Goal: Contribute content: Contribute content

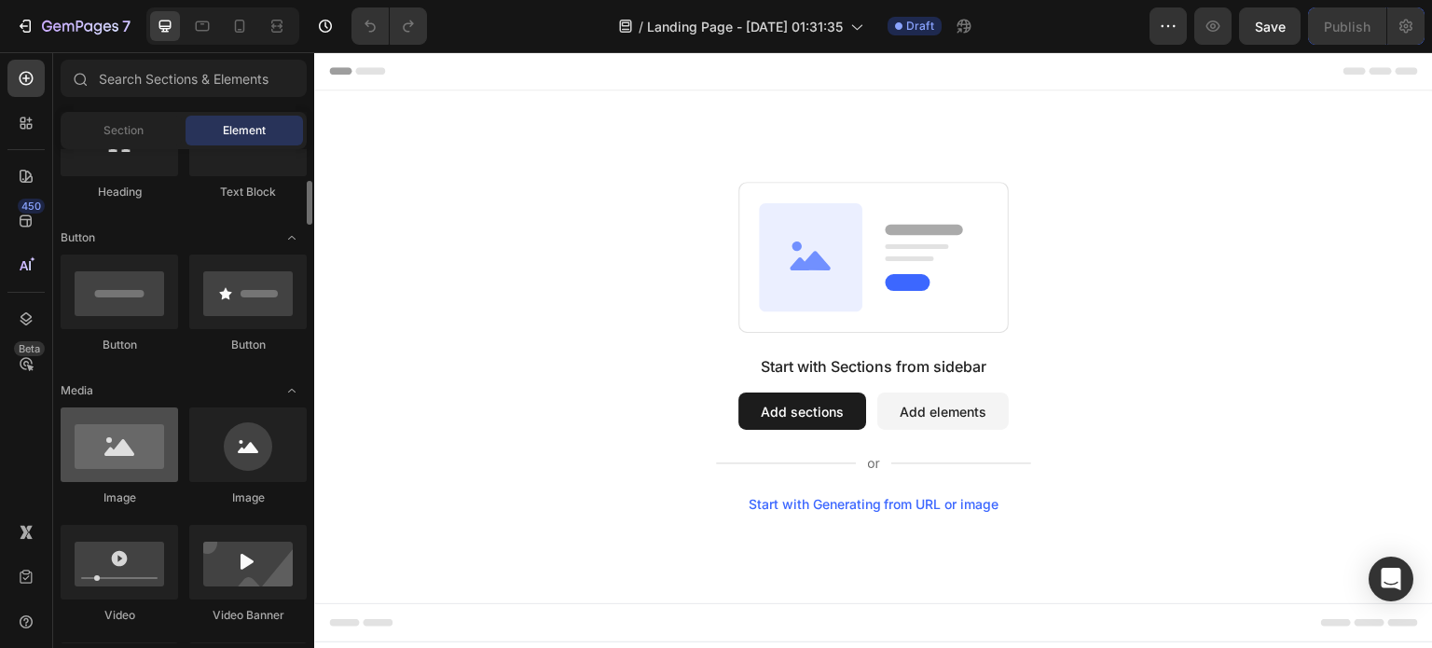
scroll to position [359, 0]
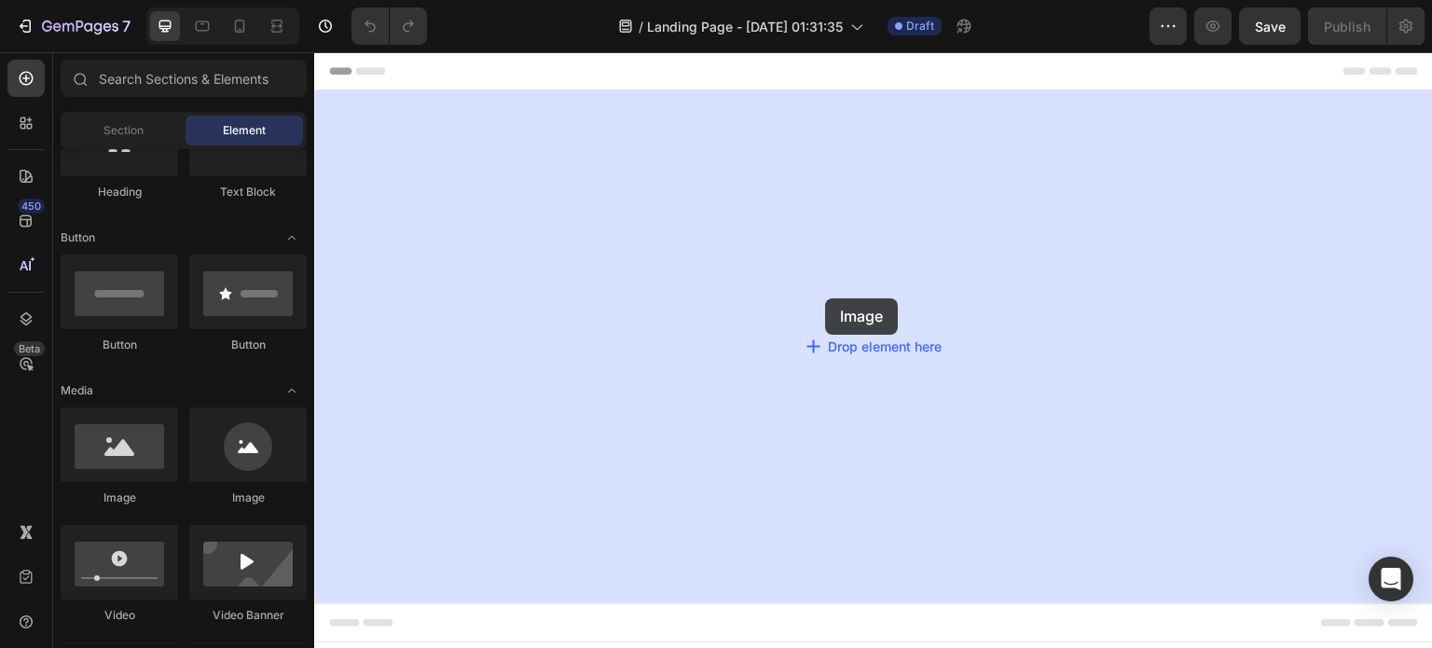
drag, startPoint x: 446, startPoint y: 478, endPoint x: 827, endPoint y: 295, distance: 423.1
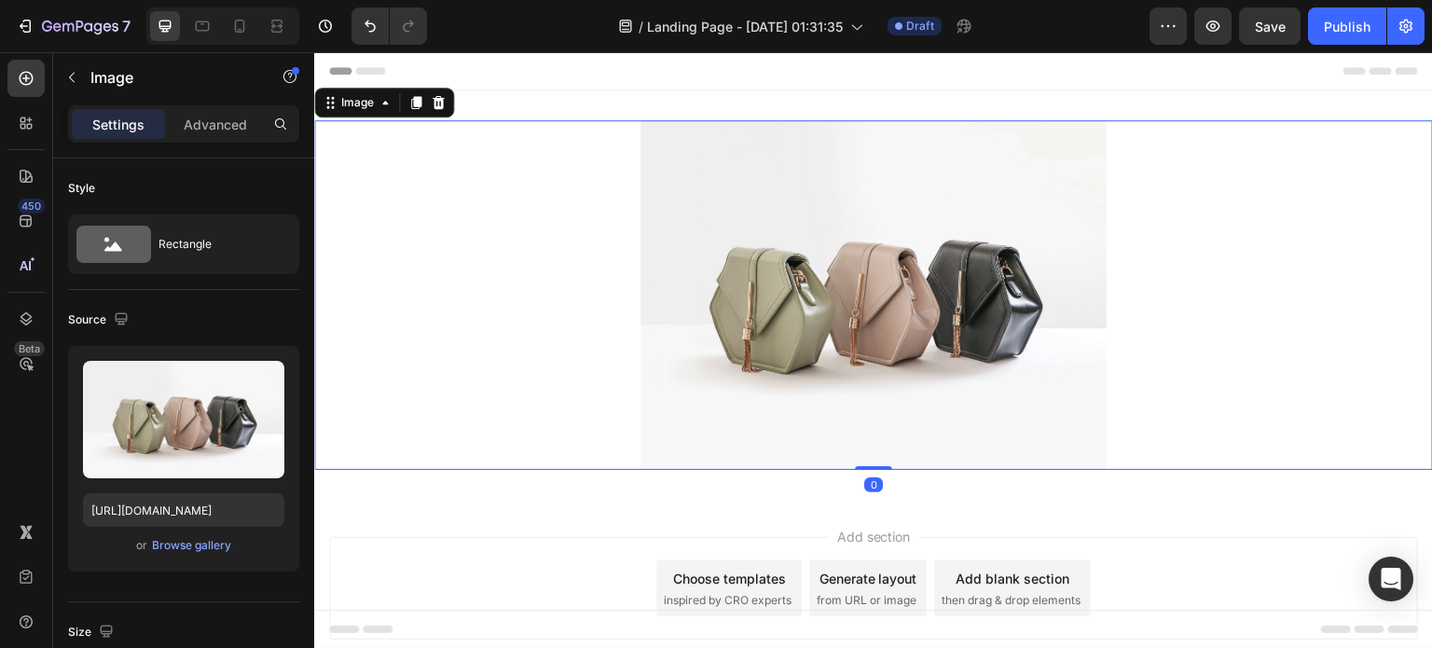
click at [831, 278] on img at bounding box center [873, 295] width 466 height 350
click at [179, 550] on div "Browse gallery" at bounding box center [191, 545] width 79 height 17
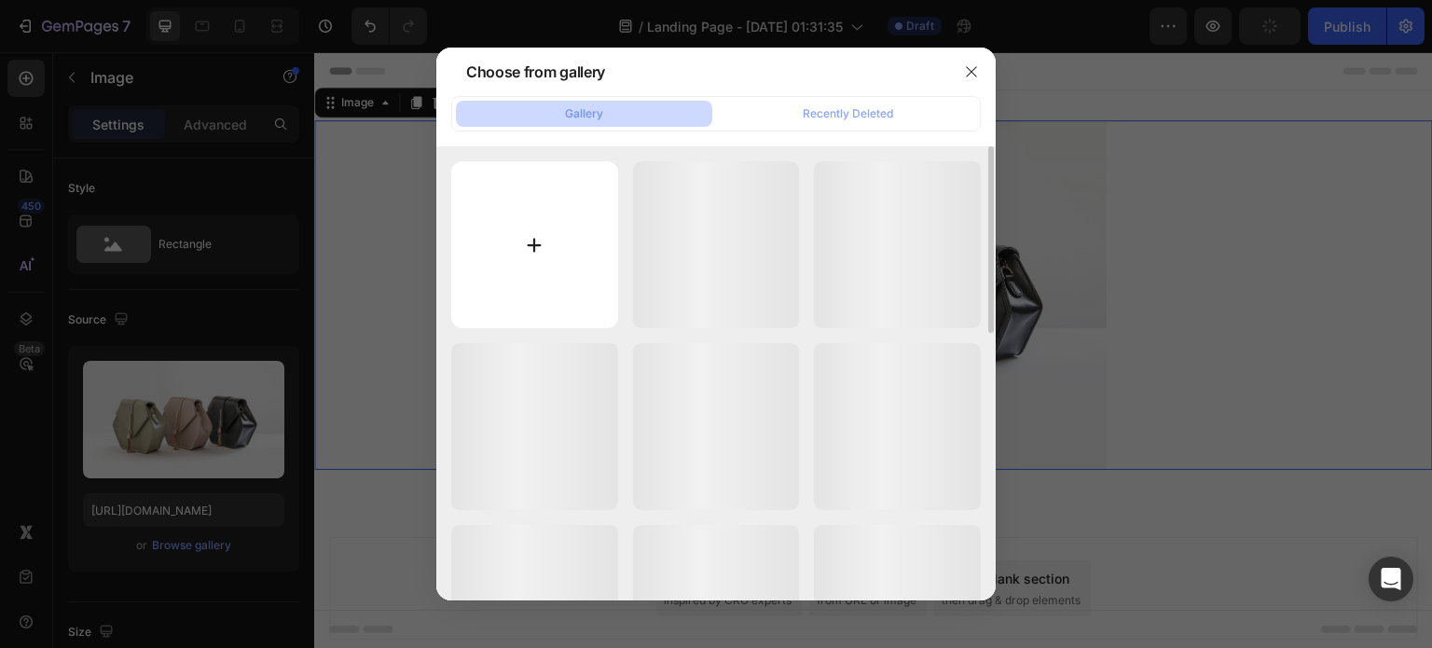
click at [545, 234] on input "file" at bounding box center [534, 244] width 167 height 167
type input "C:\fakepath\perfum por 1.png"
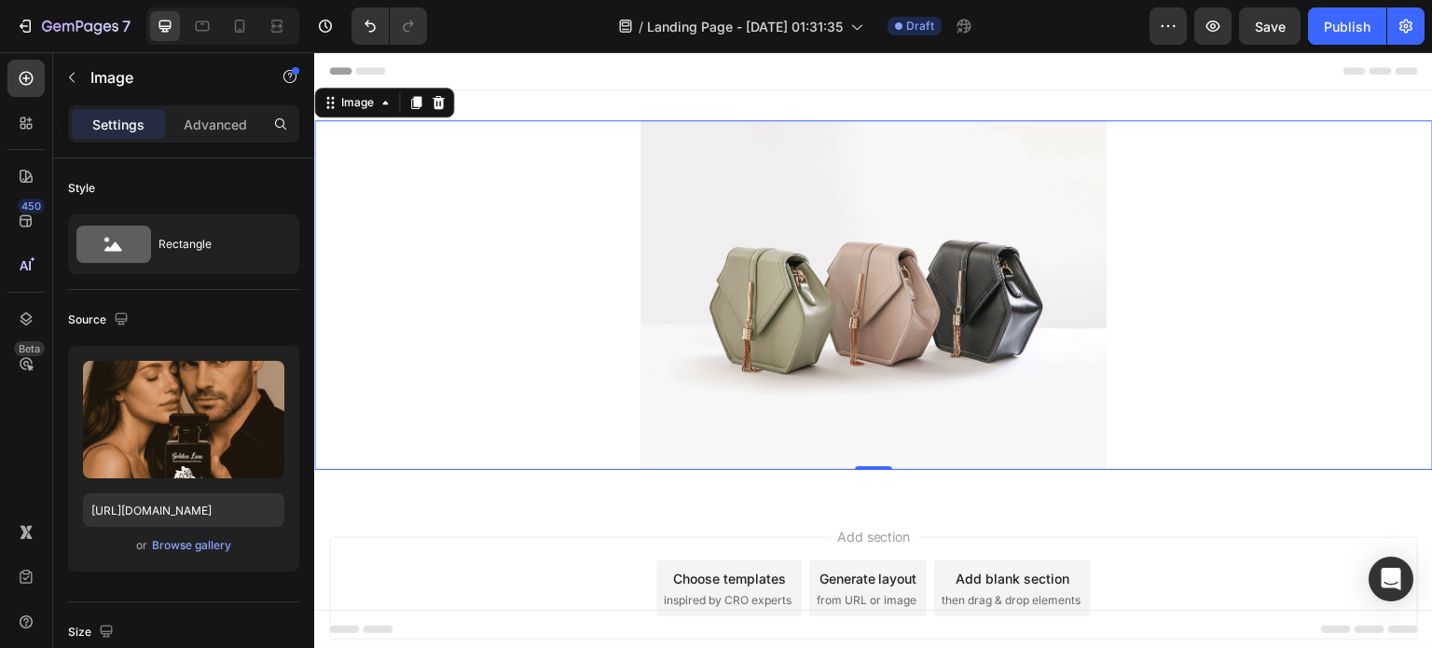
type input "[URL][DOMAIN_NAME]"
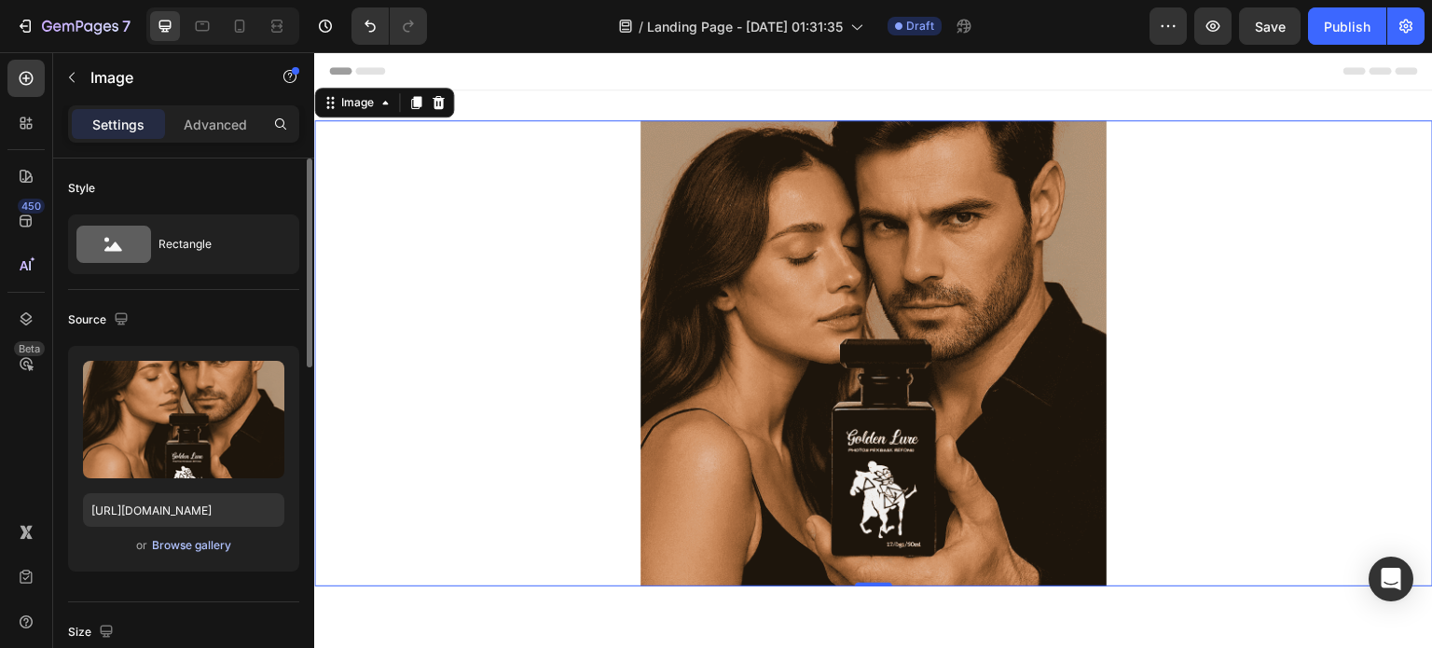
click at [185, 543] on div "Browse gallery" at bounding box center [191, 545] width 79 height 17
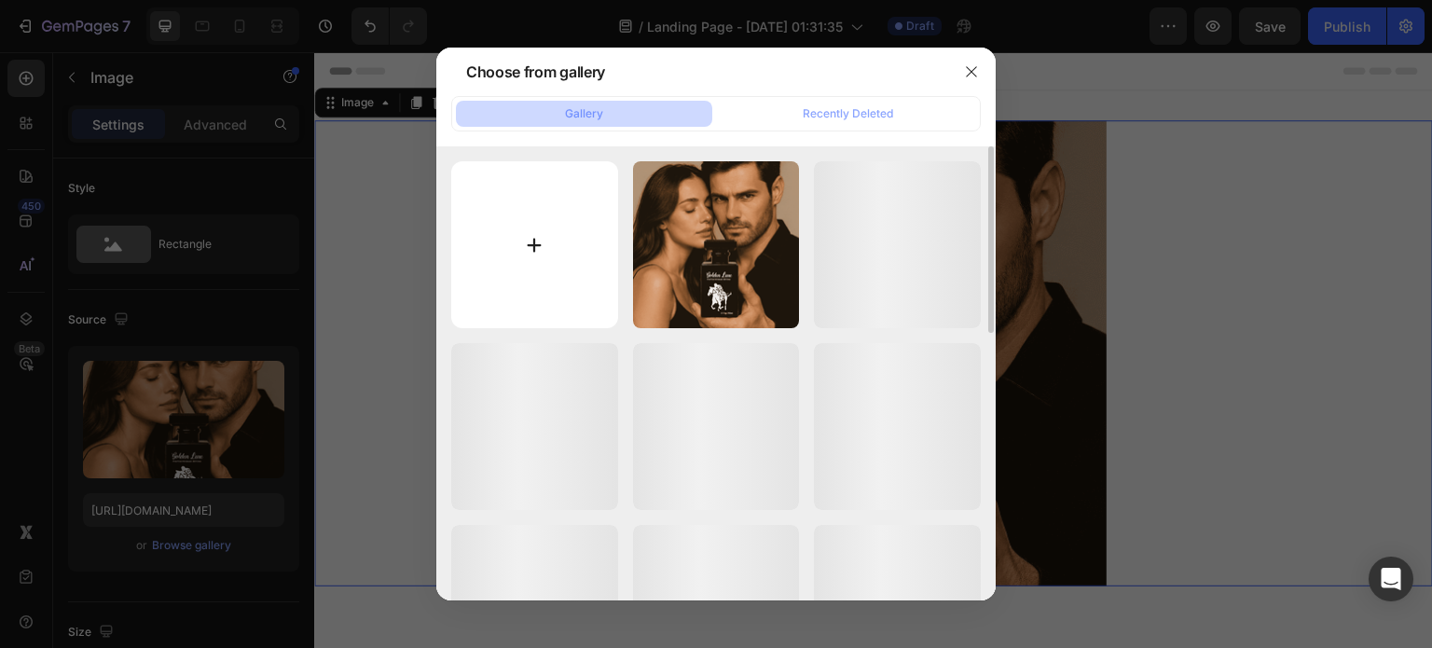
click at [549, 223] on input "file" at bounding box center [534, 244] width 167 height 167
type input "C:\fakepath\gempages_574618402224603935-6ae15f4d-b136-4061-a625-c680a1eb3975 (1…"
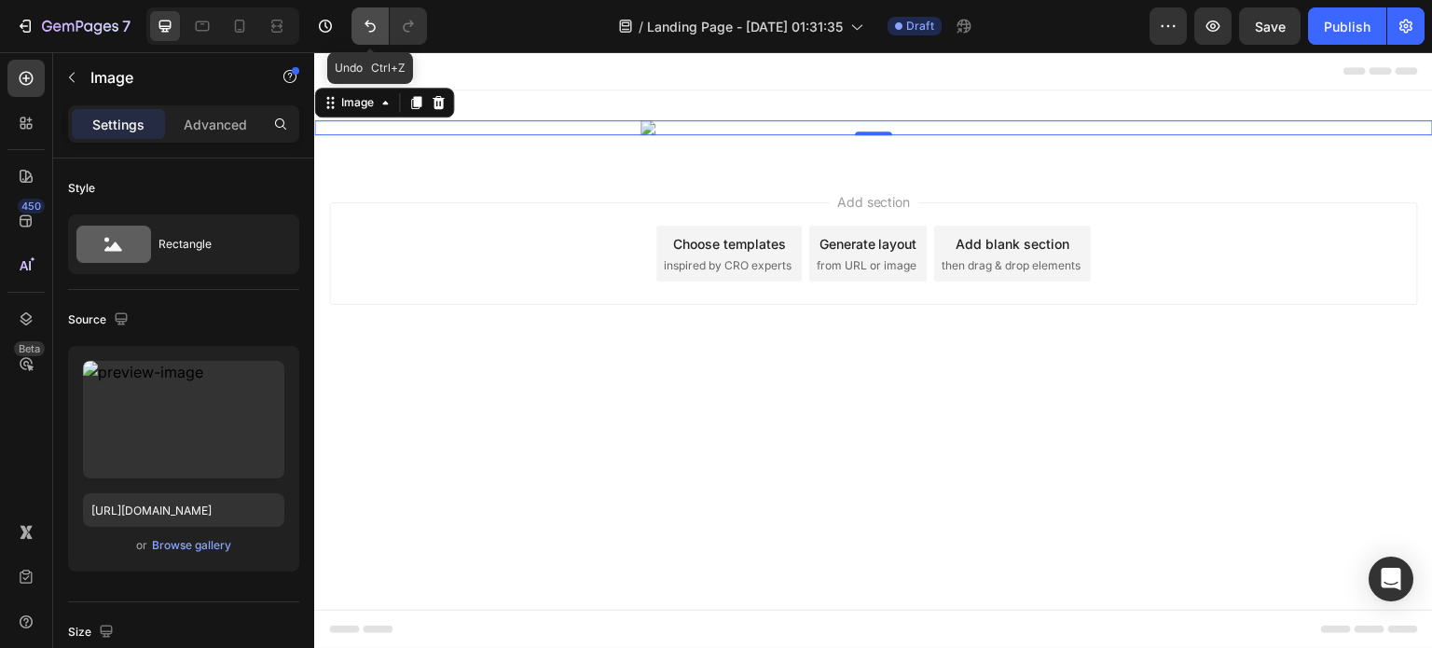
click at [365, 21] on icon "Undo/Redo" at bounding box center [370, 26] width 19 height 19
click at [369, 31] on icon "Undo/Redo" at bounding box center [369, 27] width 11 height 12
type input "[URL][DOMAIN_NAME]"
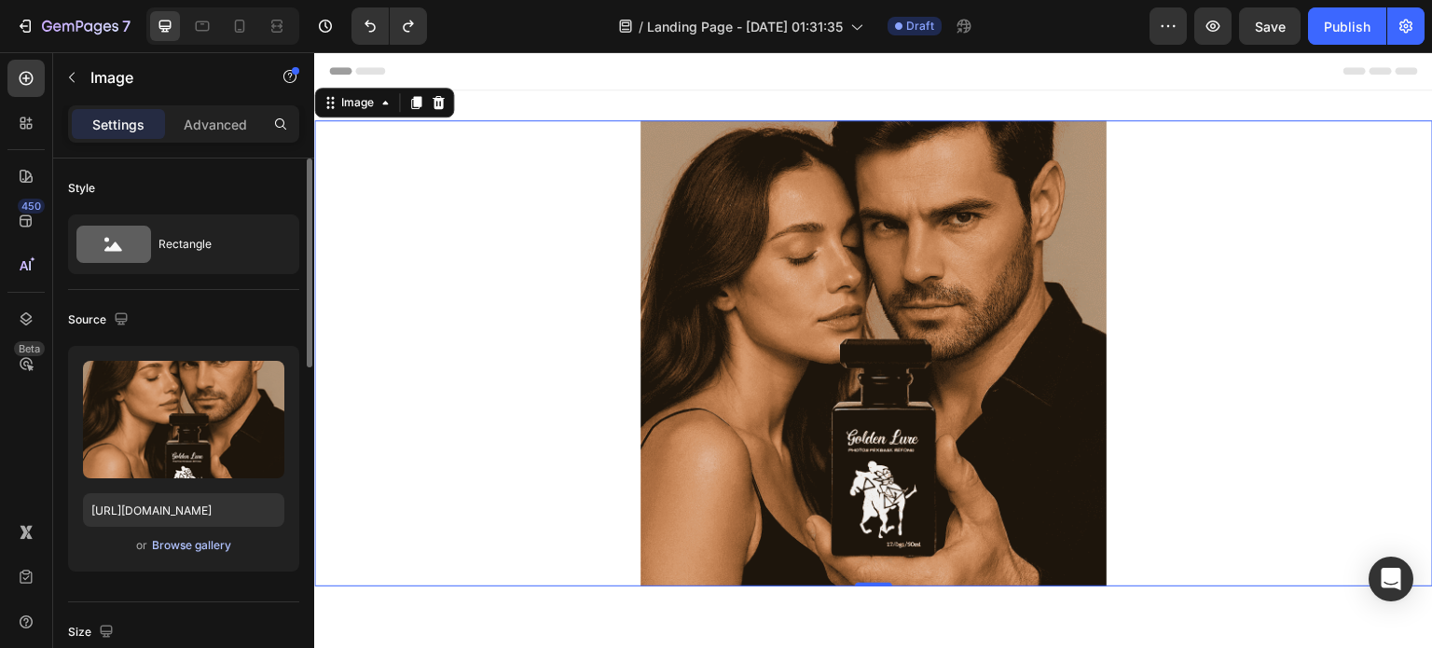
click at [201, 553] on button "Browse gallery" at bounding box center [191, 545] width 81 height 19
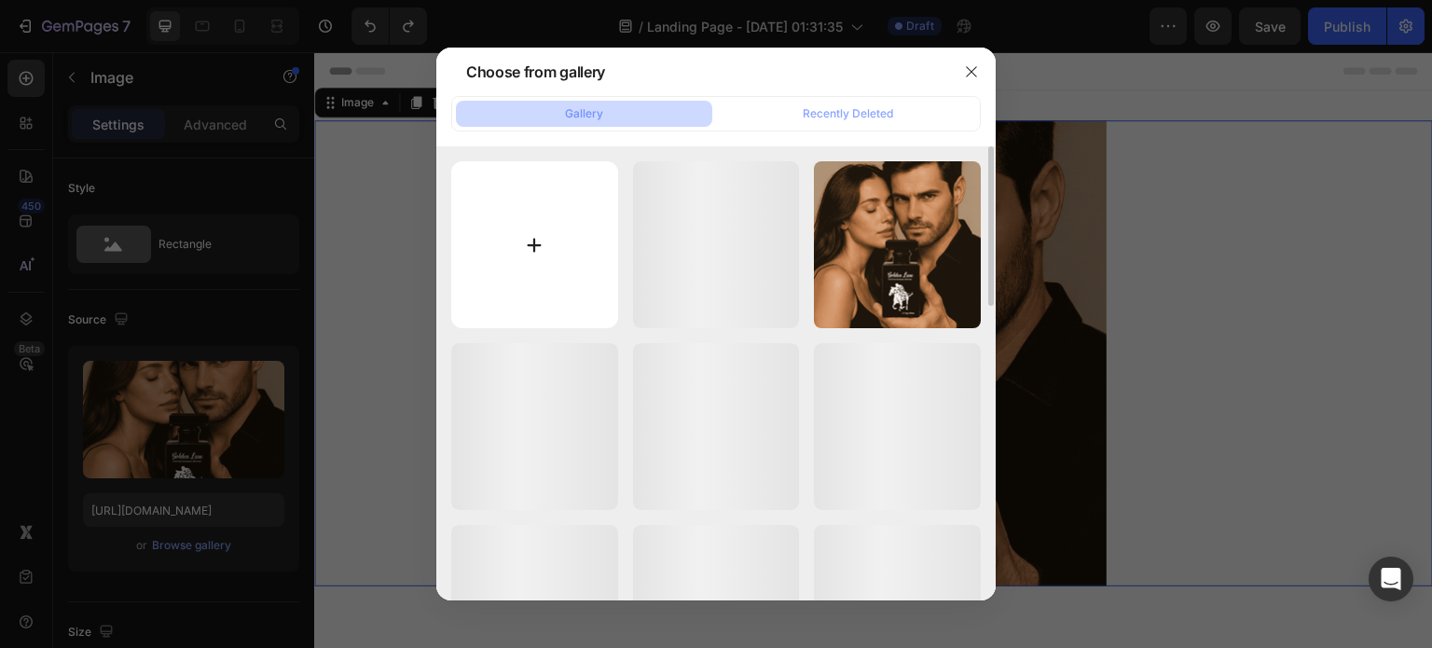
click at [542, 265] on input "file" at bounding box center [534, 244] width 167 height 167
type input "C:\fakepath\gempages_574618402224603935-6ae15f4d-b136-4061-a625-c680a1eb3975 (1…"
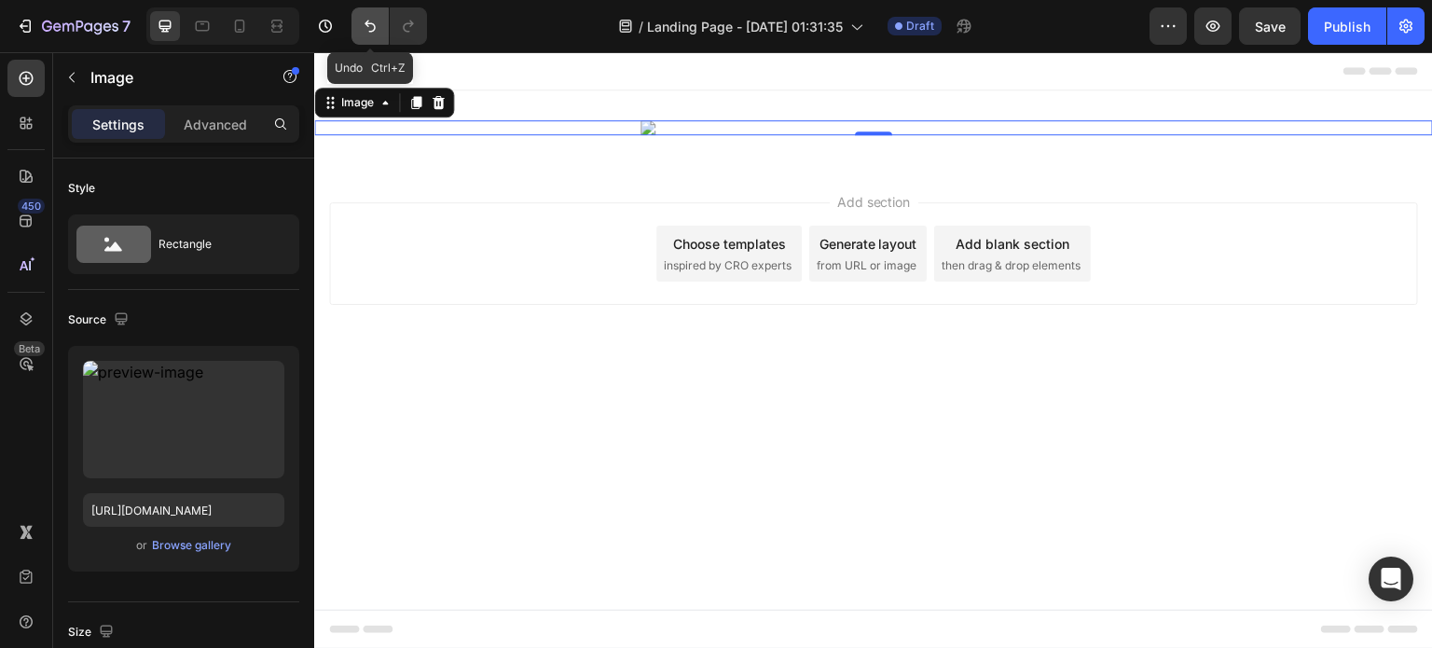
click at [372, 28] on icon "Undo/Redo" at bounding box center [370, 26] width 19 height 19
type input "[URL][DOMAIN_NAME]"
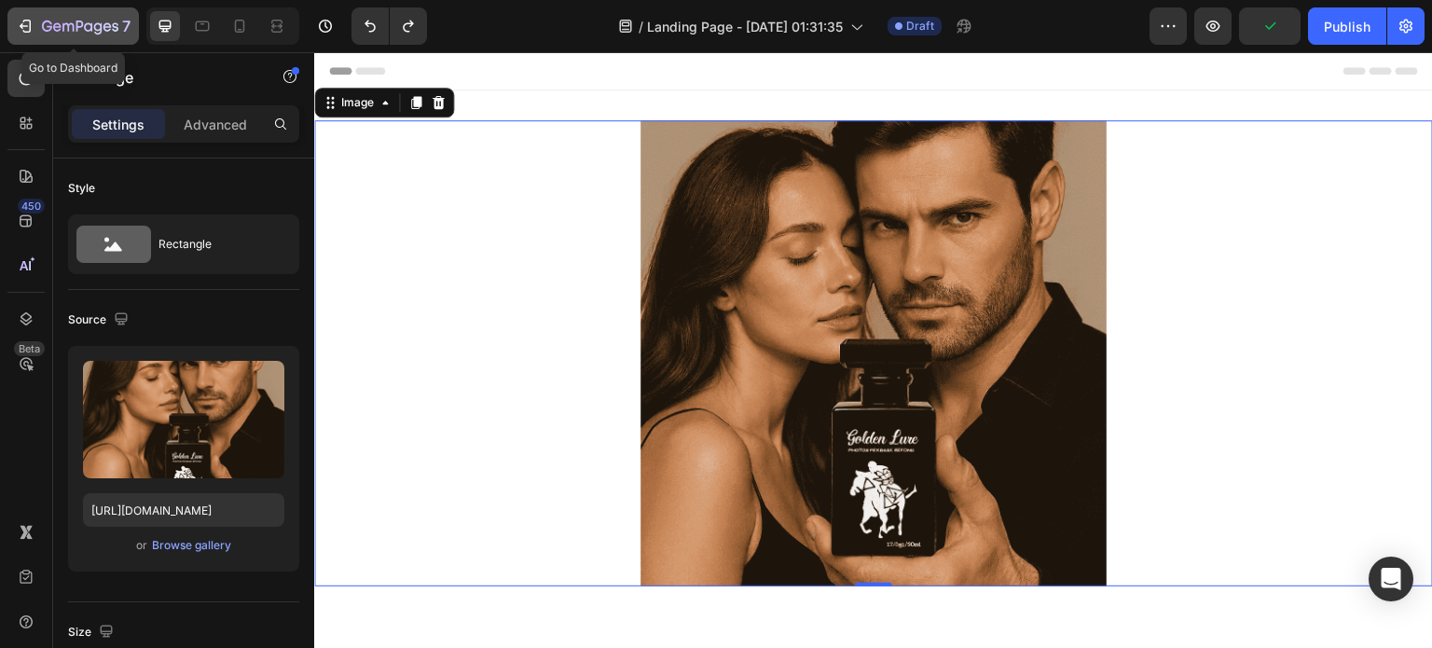
click at [65, 20] on icon "button" at bounding box center [80, 28] width 76 height 16
